Goal: Book appointment/travel/reservation

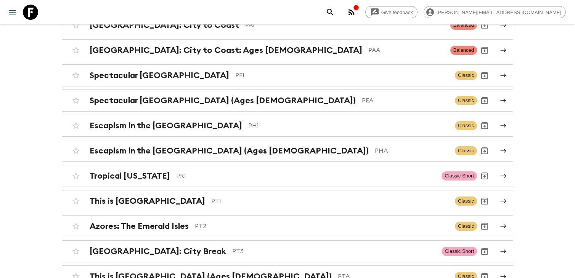
scroll to position [2618, 0]
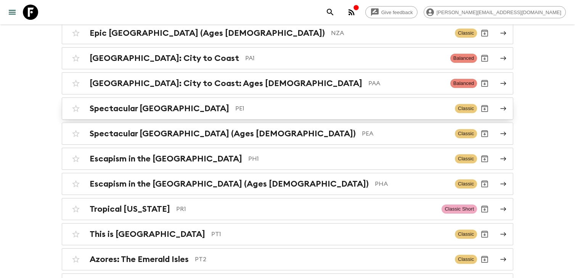
click at [235, 104] on p "PE1" at bounding box center [341, 108] width 213 height 9
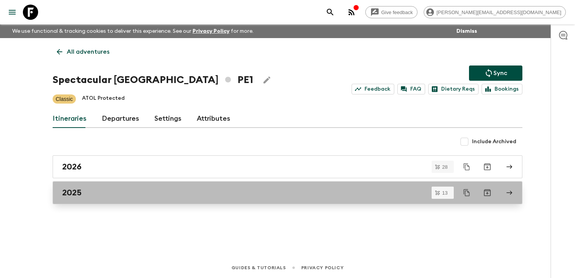
click at [252, 195] on div "2025" at bounding box center [280, 193] width 436 height 10
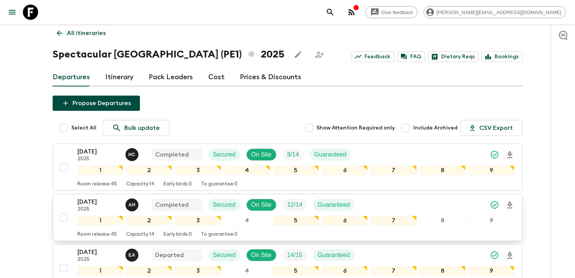
scroll to position [21, 0]
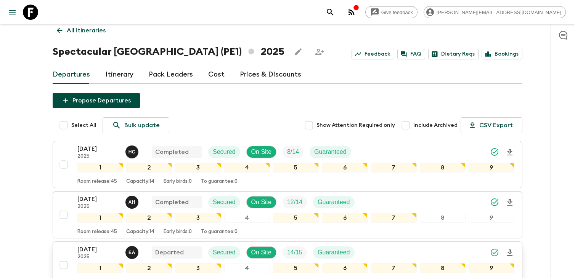
click at [98, 254] on p "2025" at bounding box center [98, 257] width 42 height 6
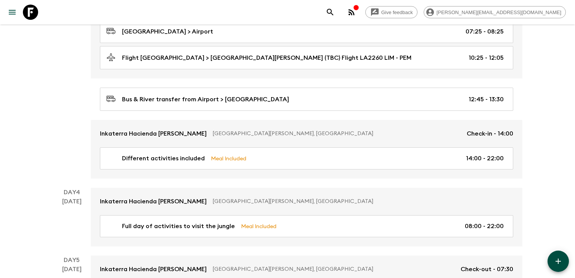
scroll to position [539, 0]
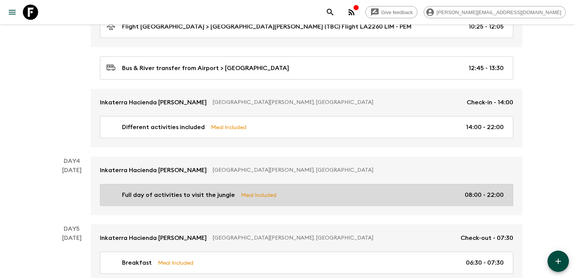
click at [331, 197] on div "Full day of activities to visit the jungle Meal Included 08:00 - 22:00" at bounding box center [304, 194] width 397 height 9
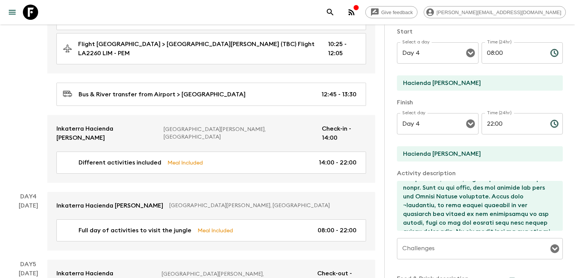
scroll to position [237, 0]
